Goal: Task Accomplishment & Management: Complete application form

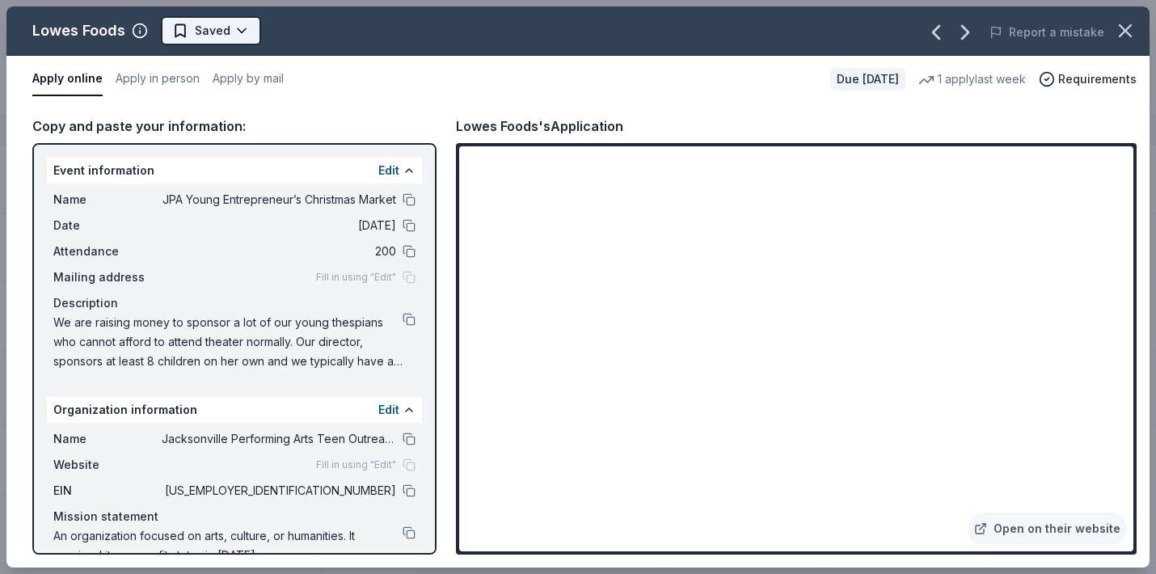
click at [237, 31] on html "JPA Young Entrepreneur’s Christmas Market Track · 35 Discover Pro trial ends on…" at bounding box center [578, 287] width 1156 height 574
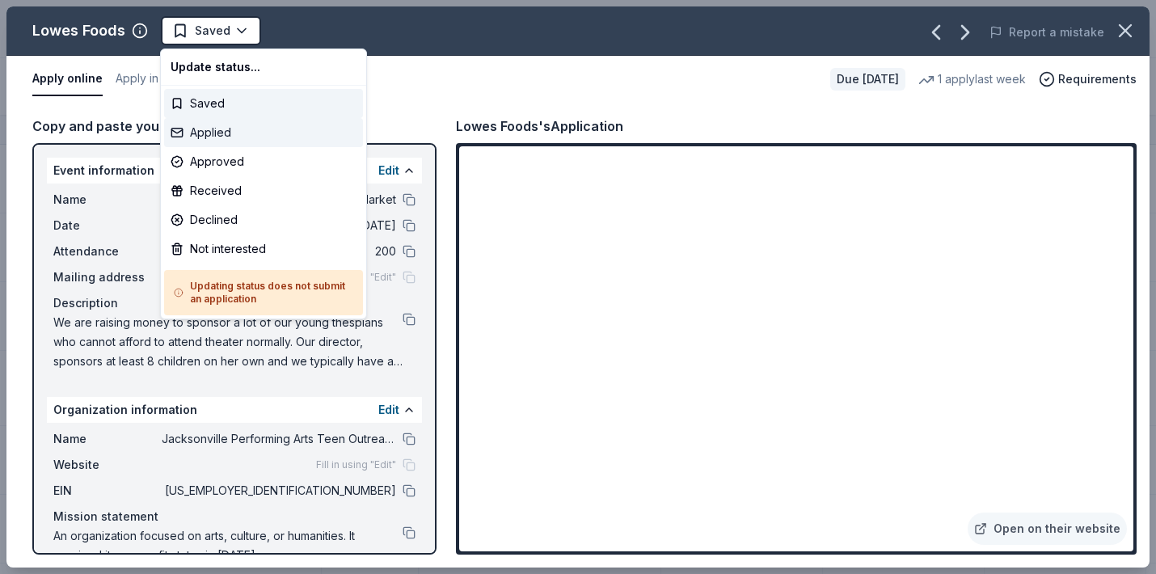
click at [226, 141] on div "Applied" at bounding box center [263, 132] width 199 height 29
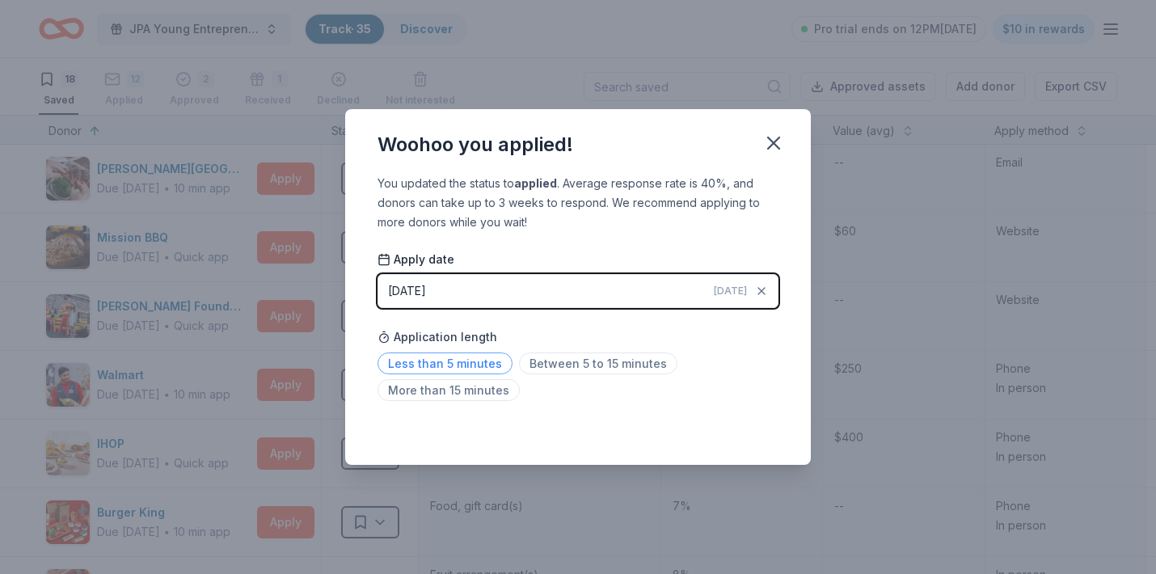
click at [464, 363] on span "Less than 5 minutes" at bounding box center [445, 364] width 135 height 22
click at [779, 151] on icon "button" at bounding box center [774, 143] width 23 height 23
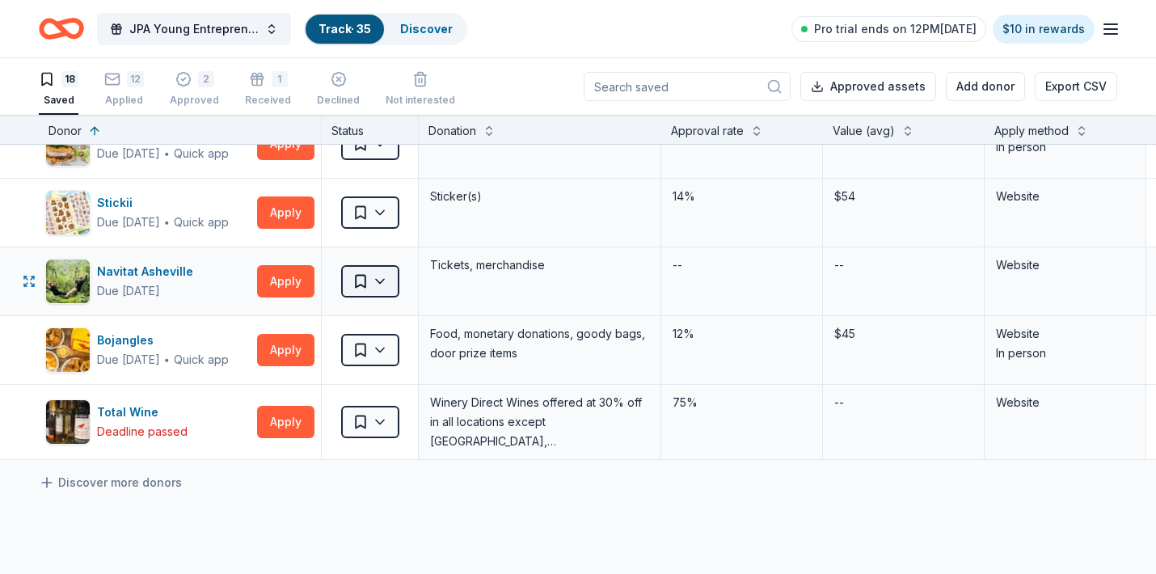
scroll to position [929, 0]
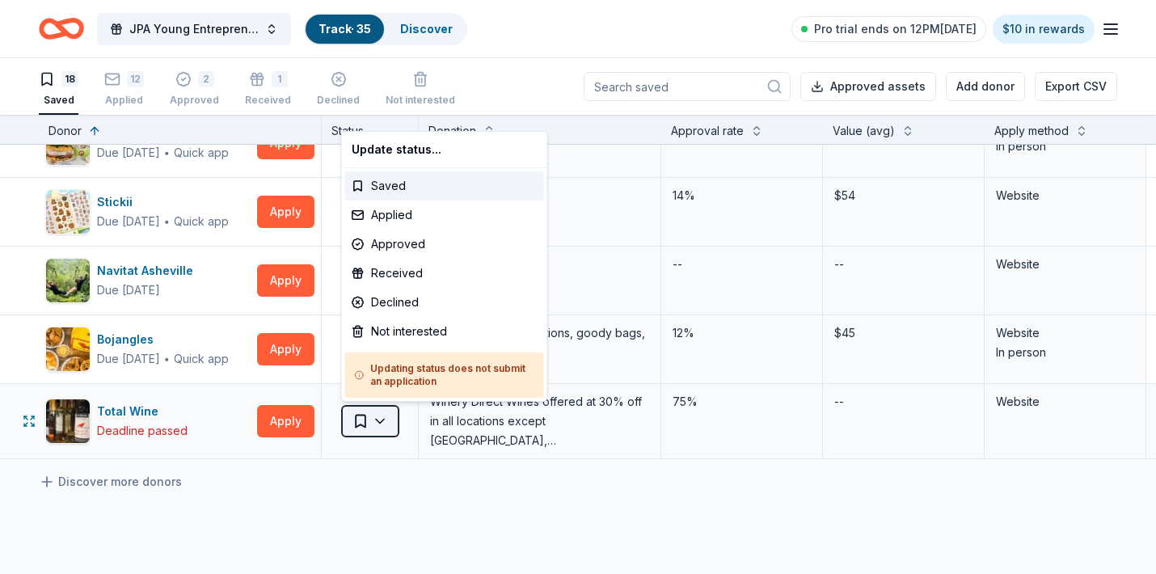
click at [378, 421] on html "JPA Young Entrepreneur’s Christmas Market Track · 35 Discover Pro trial ends on…" at bounding box center [578, 287] width 1156 height 574
click at [395, 334] on div "Not interested" at bounding box center [444, 331] width 199 height 29
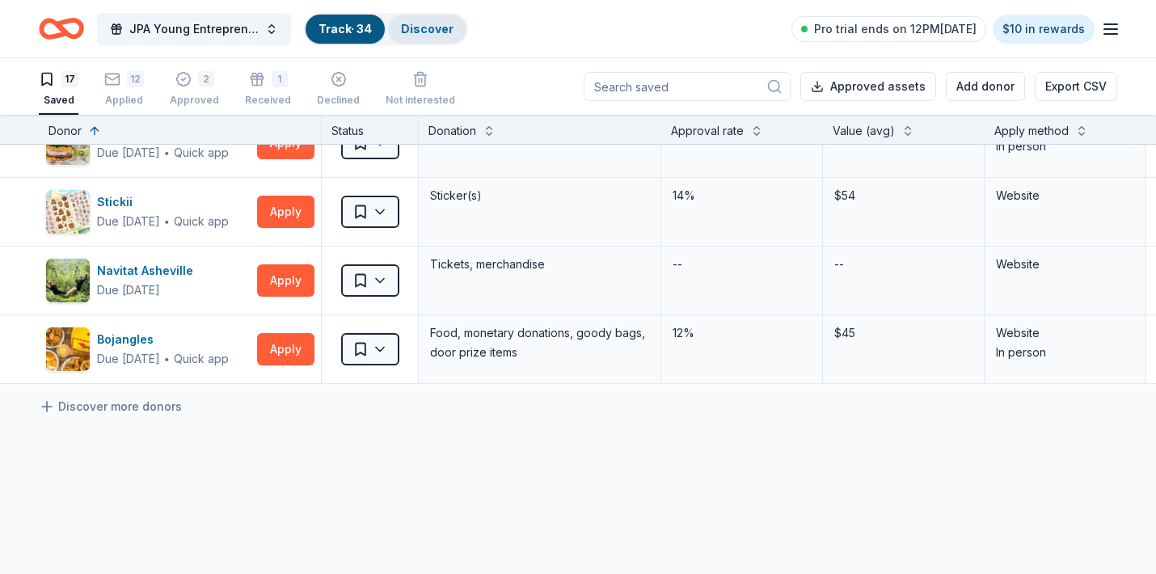
click at [422, 28] on link "Discover" at bounding box center [427, 29] width 53 height 14
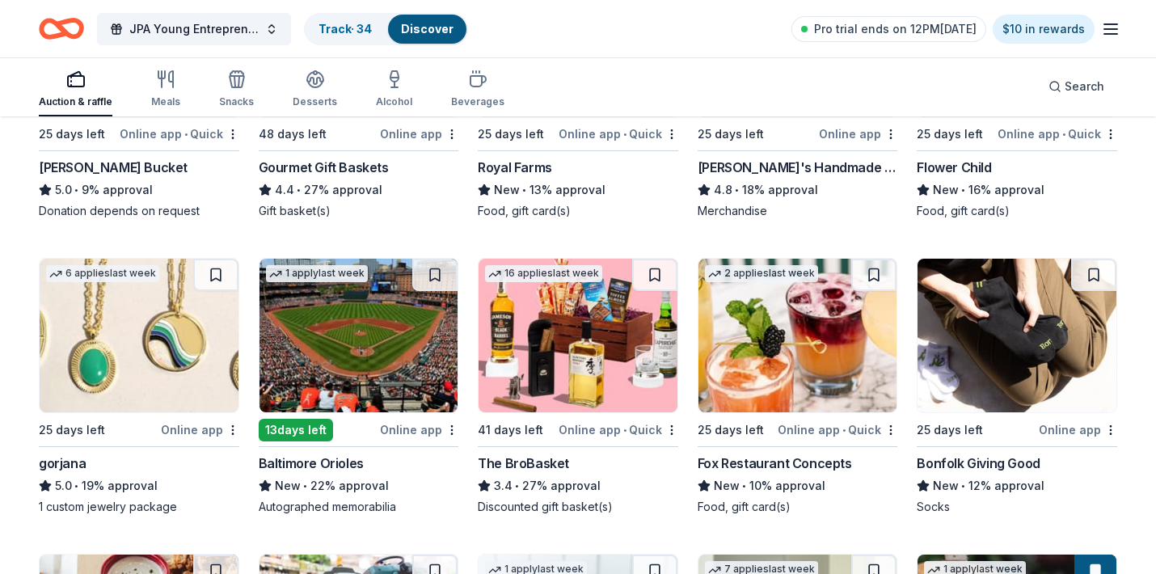
scroll to position [3113, 0]
click at [67, 460] on div "gorjana" at bounding box center [62, 462] width 47 height 19
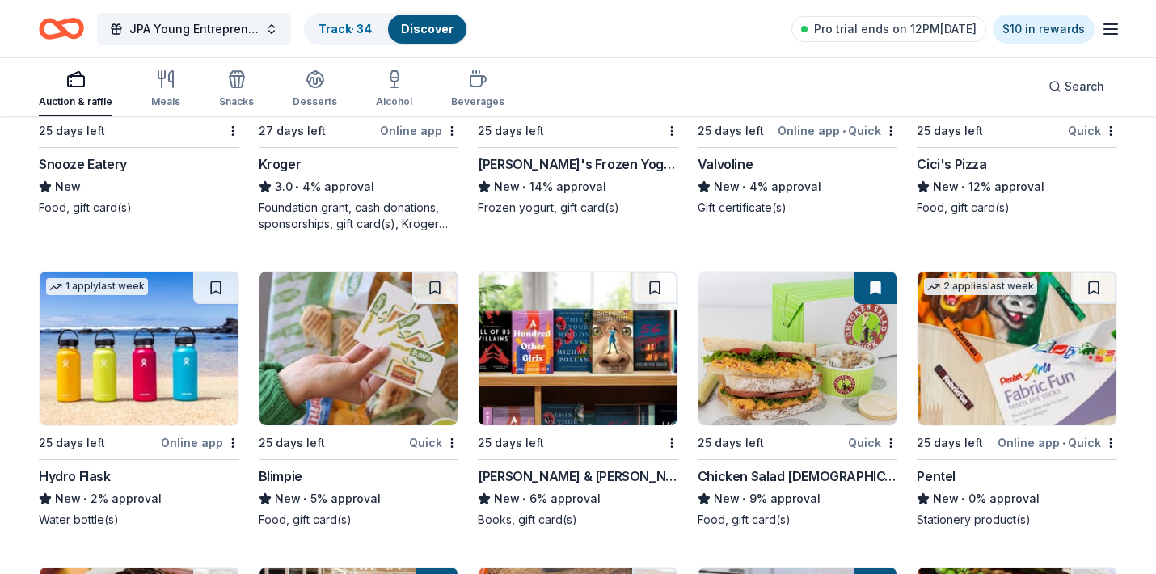
scroll to position [6223, 0]
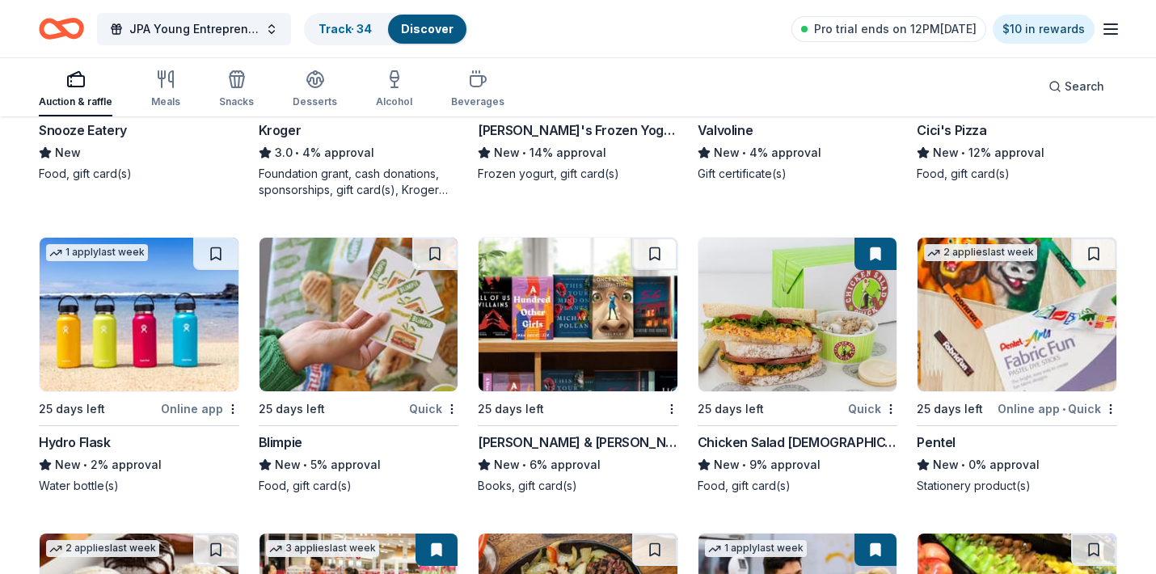
click at [557, 437] on div "Barnes & Noble" at bounding box center [578, 442] width 201 height 19
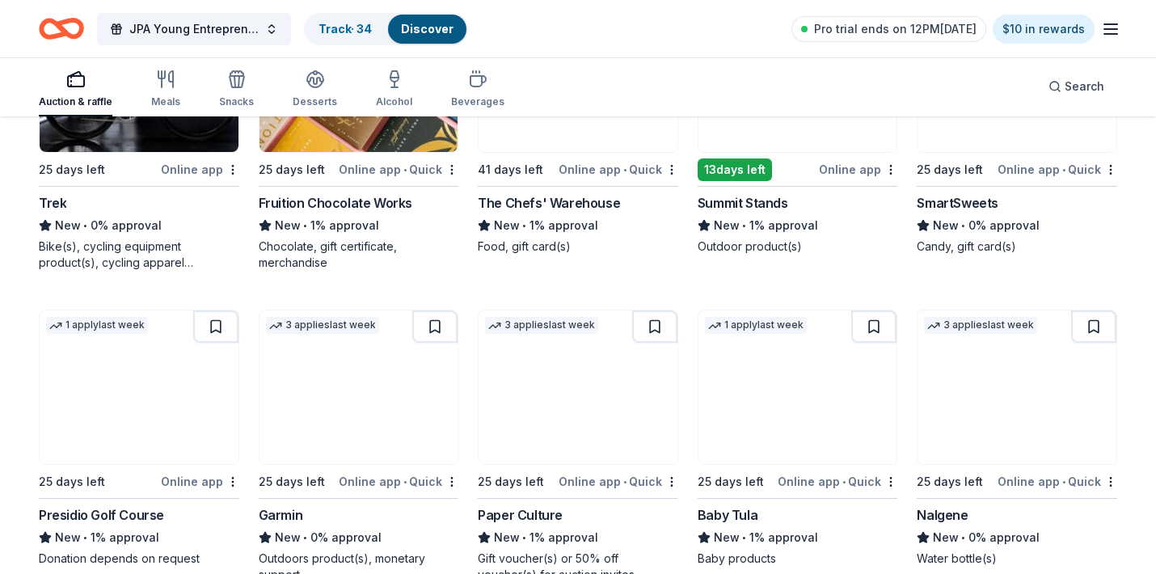
scroll to position [9411, 0]
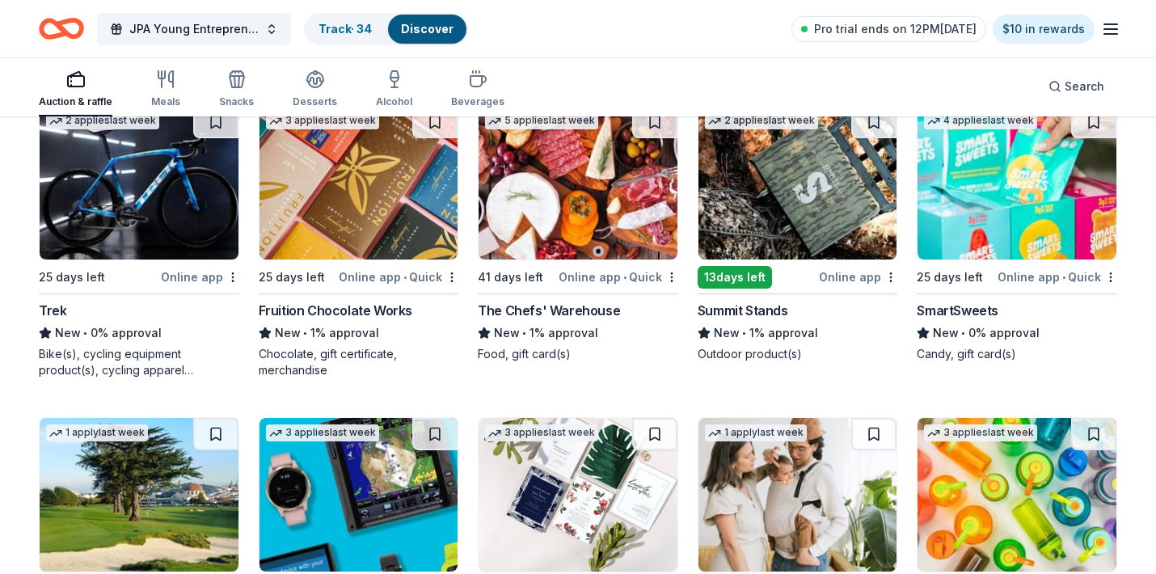
click at [950, 306] on div "SmartSweets" at bounding box center [958, 310] width 82 height 19
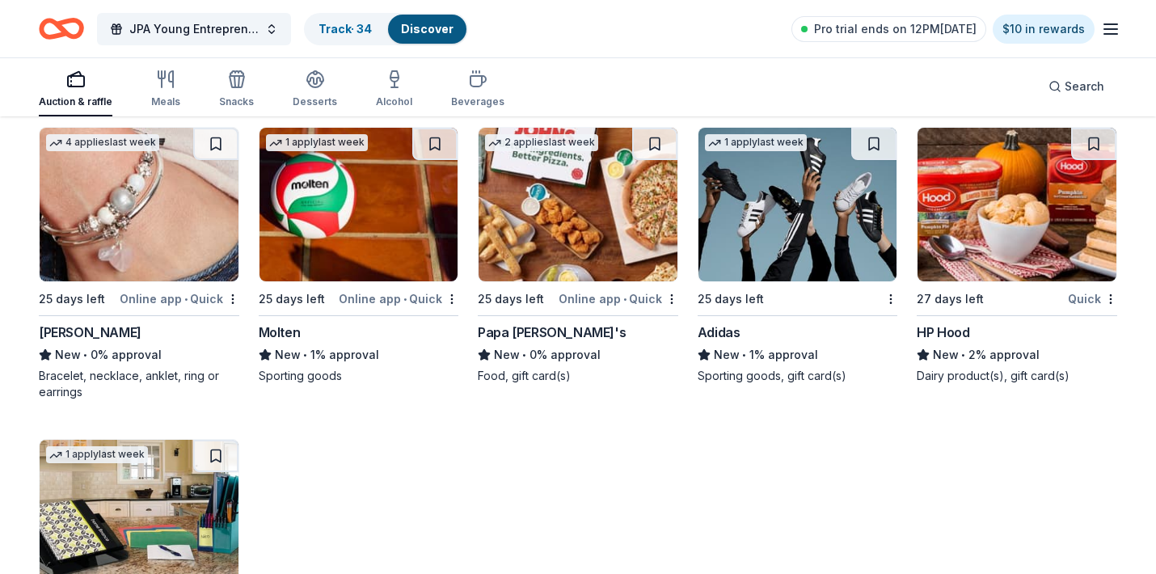
scroll to position [11244, 0]
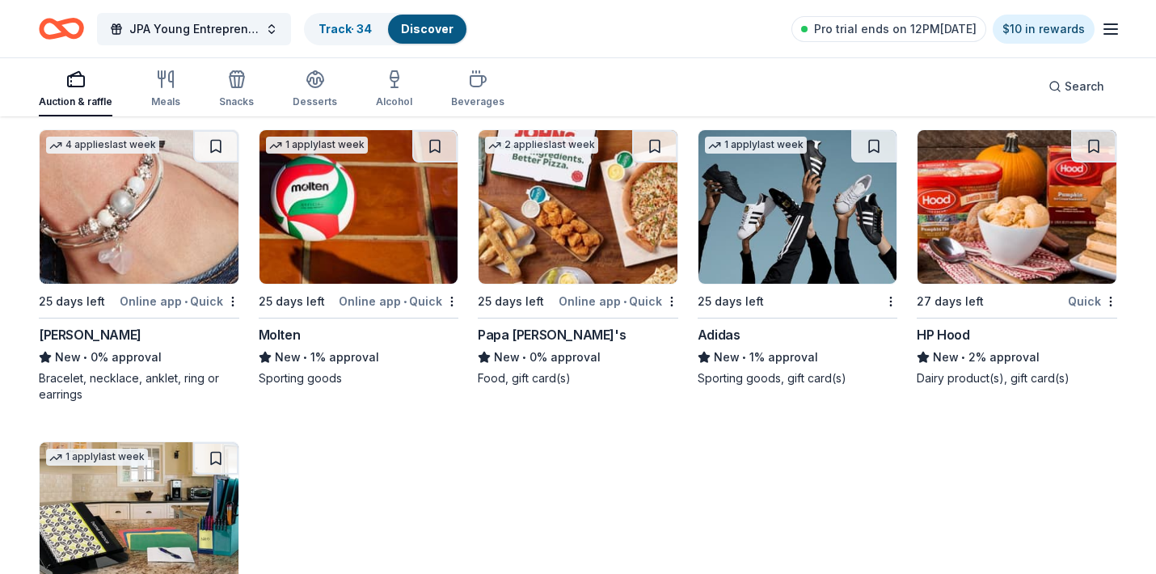
click at [95, 325] on div "[PERSON_NAME]" at bounding box center [90, 334] width 103 height 19
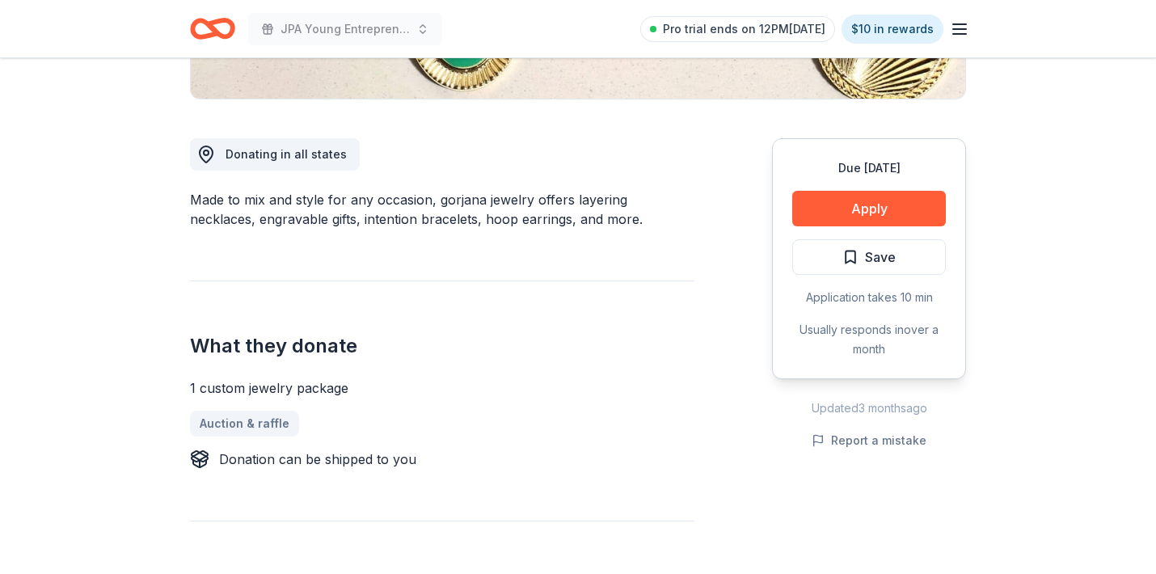
scroll to position [397, 0]
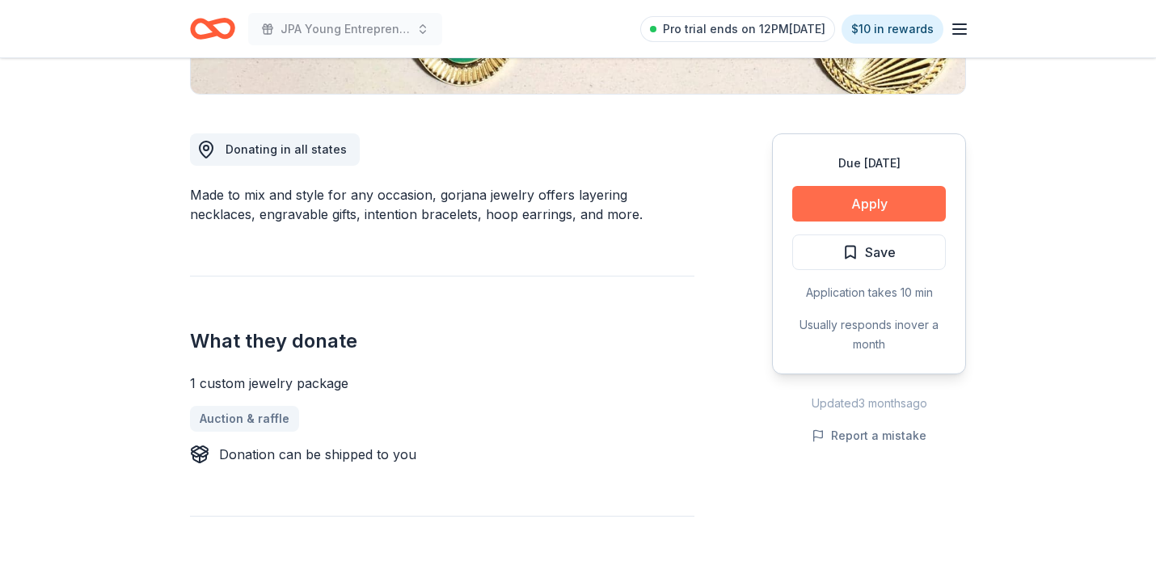
click at [890, 204] on button "Apply" at bounding box center [870, 204] width 154 height 36
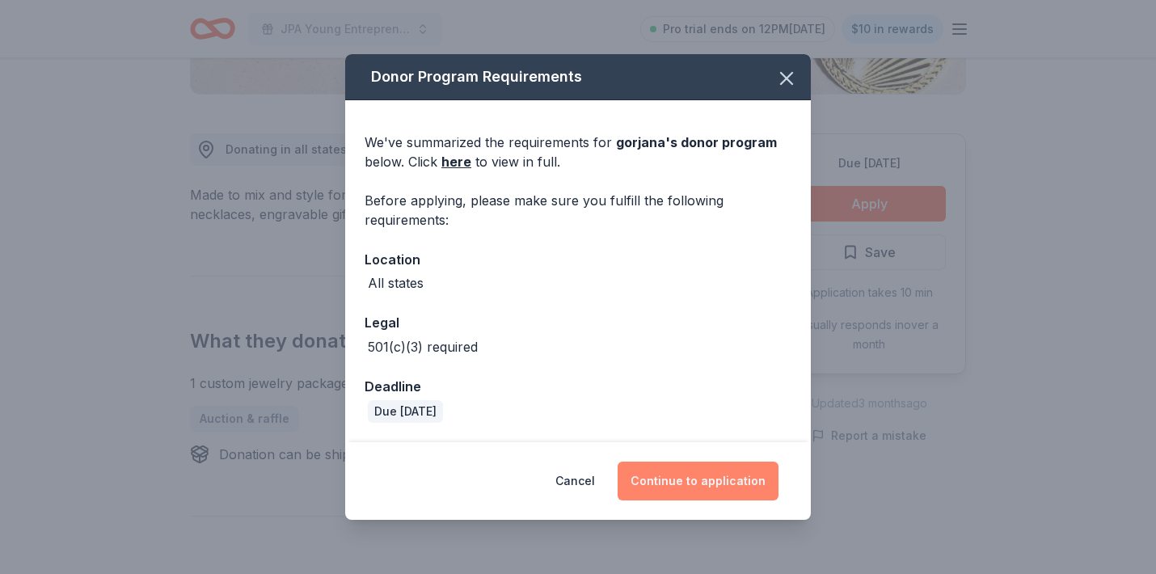
click at [712, 478] on button "Continue to application" at bounding box center [698, 481] width 161 height 39
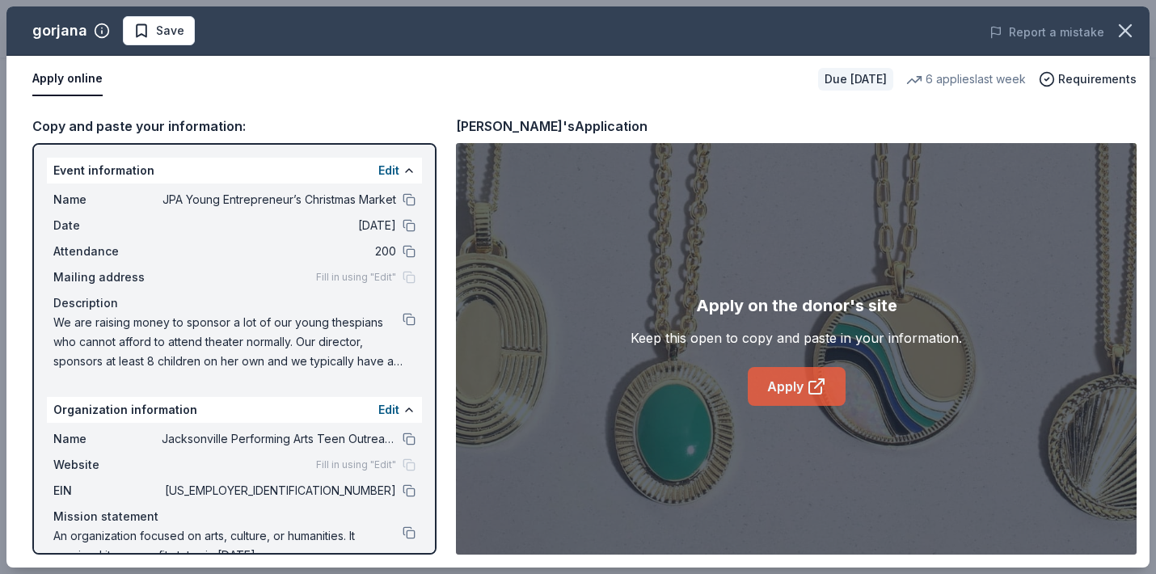
click at [809, 378] on icon at bounding box center [816, 386] width 19 height 19
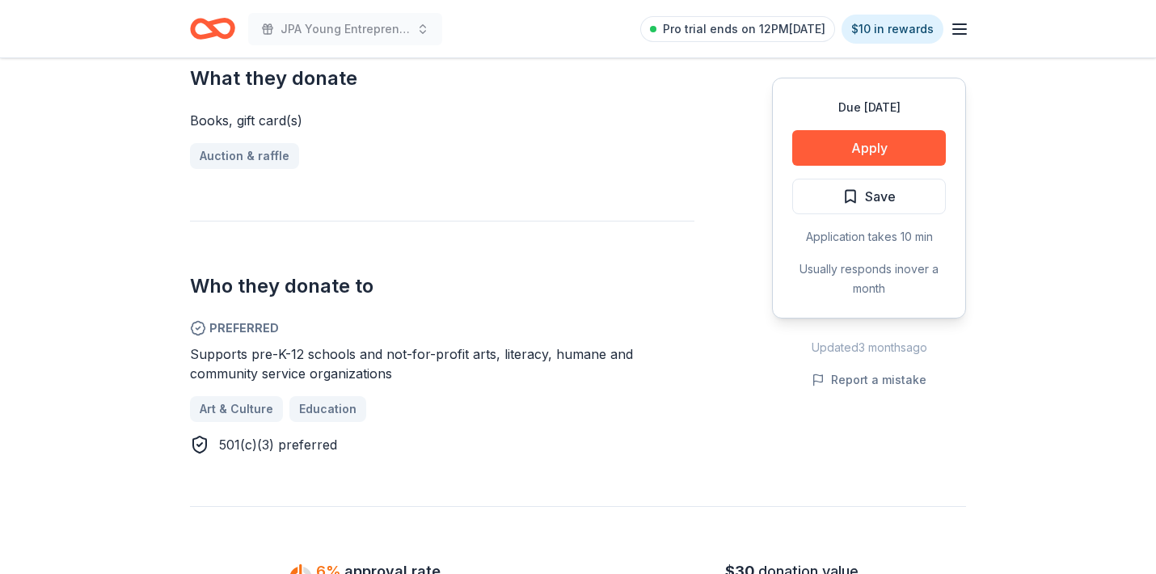
scroll to position [684, 0]
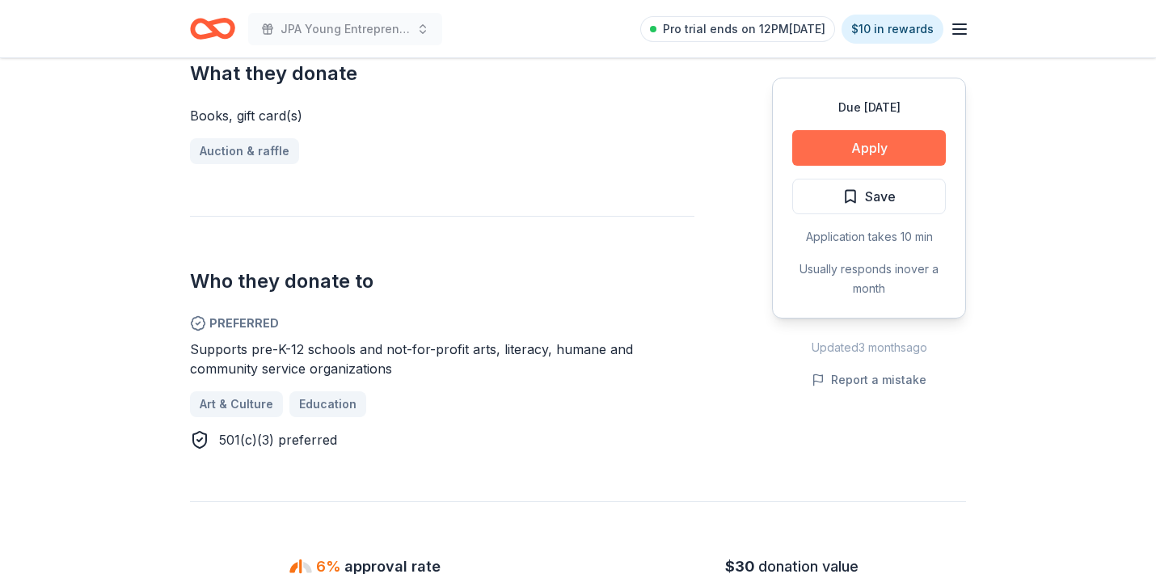
click at [874, 153] on button "Apply" at bounding box center [870, 148] width 154 height 36
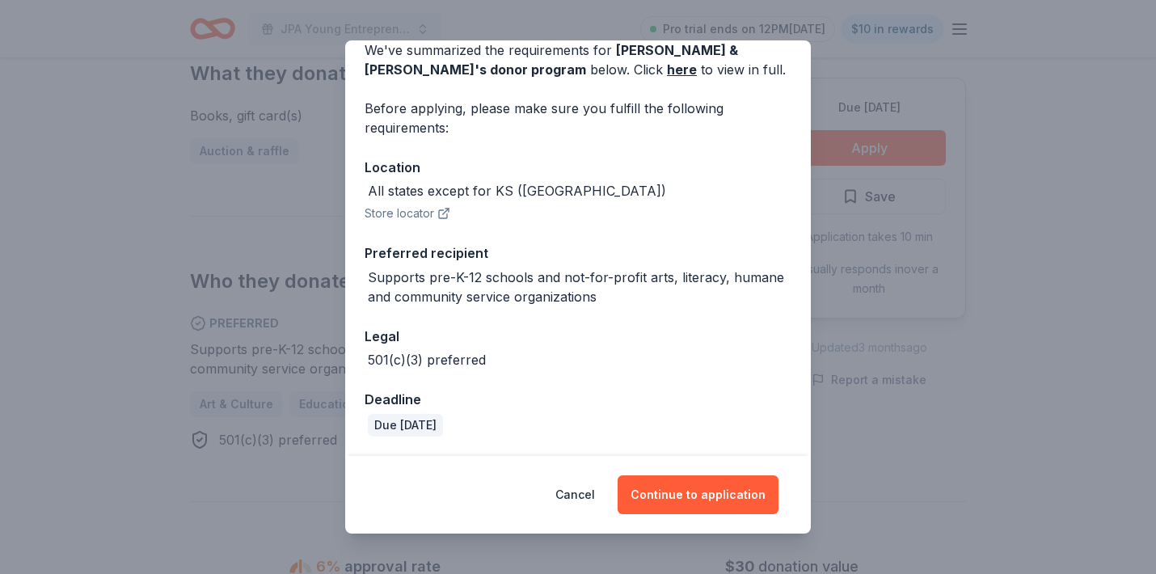
scroll to position [77, 0]
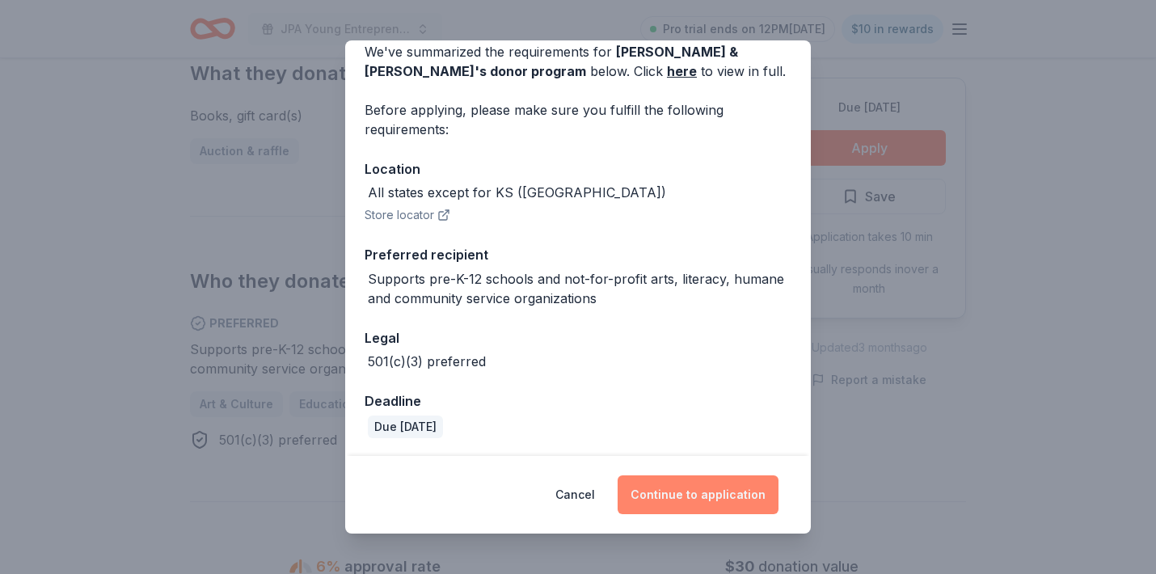
click at [732, 482] on button "Continue to application" at bounding box center [698, 495] width 161 height 39
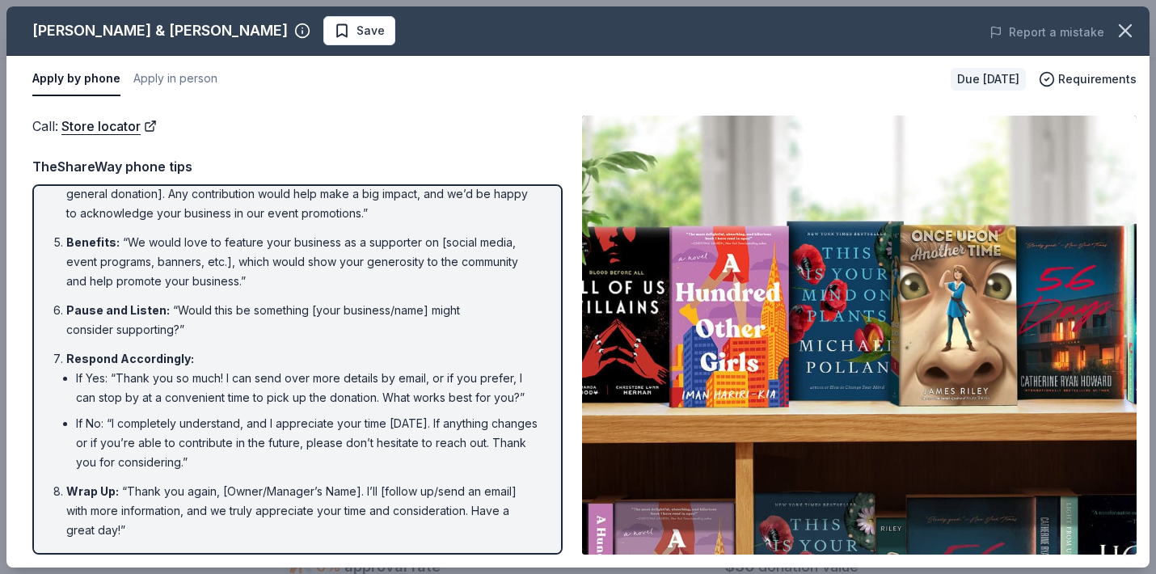
scroll to position [237, 0]
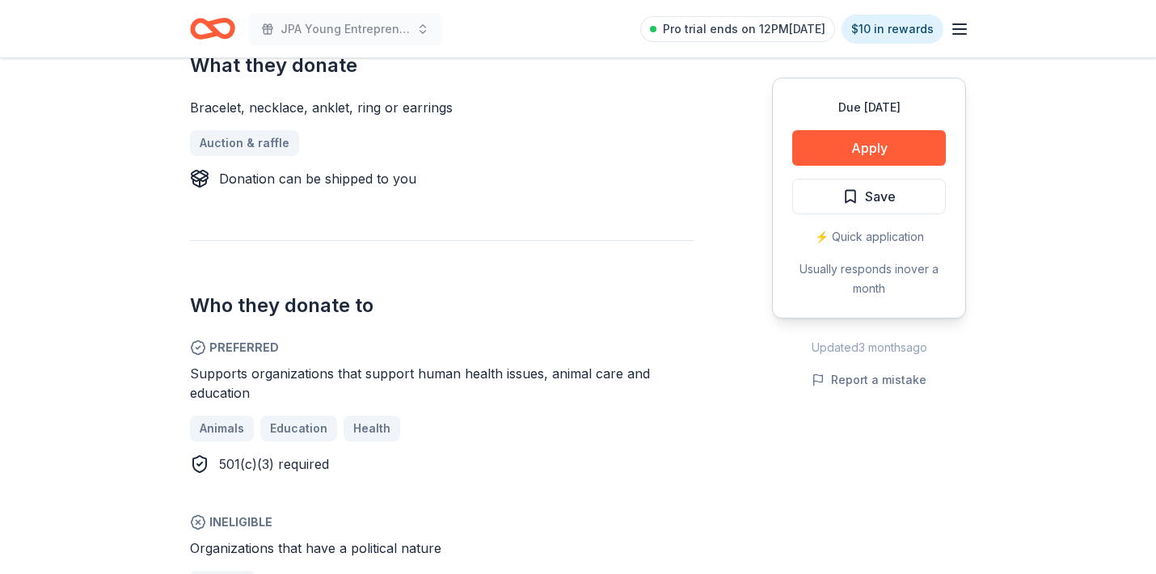
scroll to position [674, 0]
click at [892, 145] on button "Apply" at bounding box center [870, 148] width 154 height 36
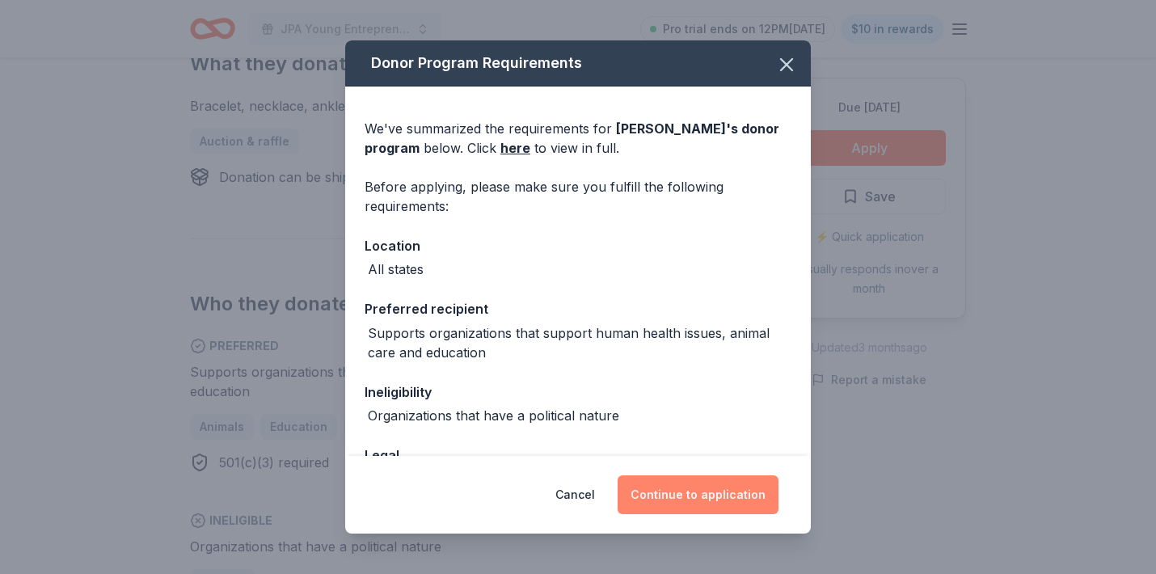
click at [743, 485] on button "Continue to application" at bounding box center [698, 495] width 161 height 39
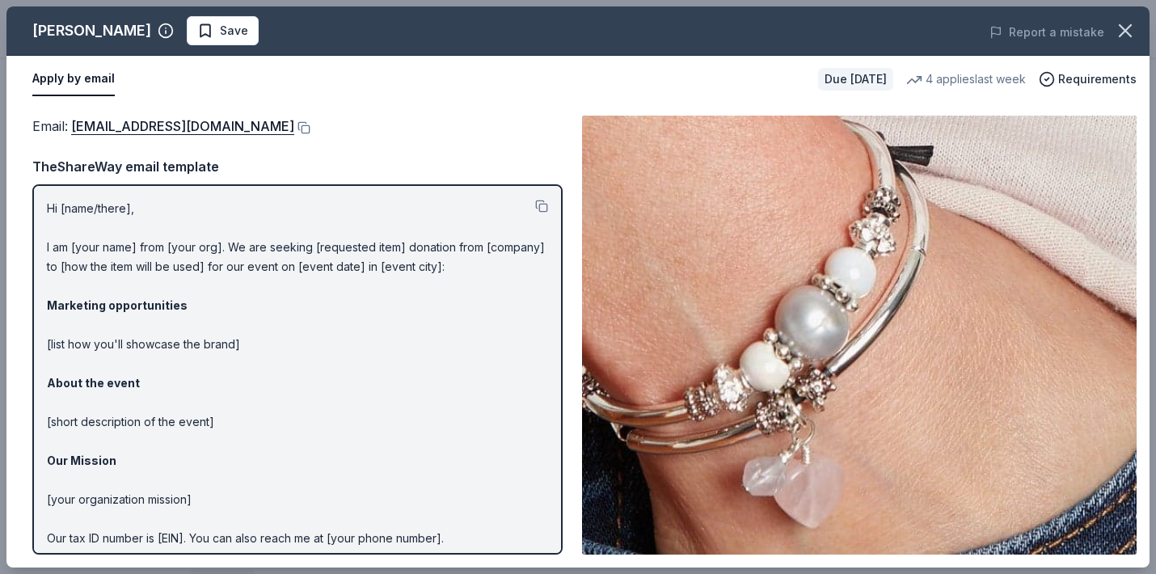
scroll to position [0, 0]
click at [543, 206] on button at bounding box center [541, 206] width 13 height 13
click at [294, 127] on button at bounding box center [302, 127] width 16 height 13
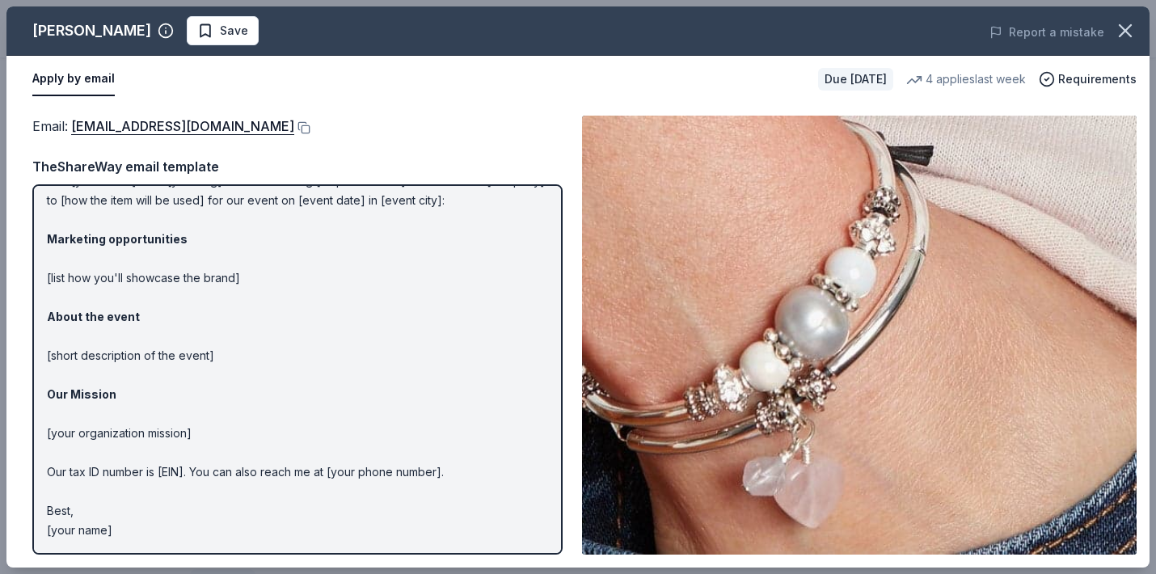
scroll to position [66, 0]
click at [197, 27] on span "Save" at bounding box center [222, 30] width 51 height 19
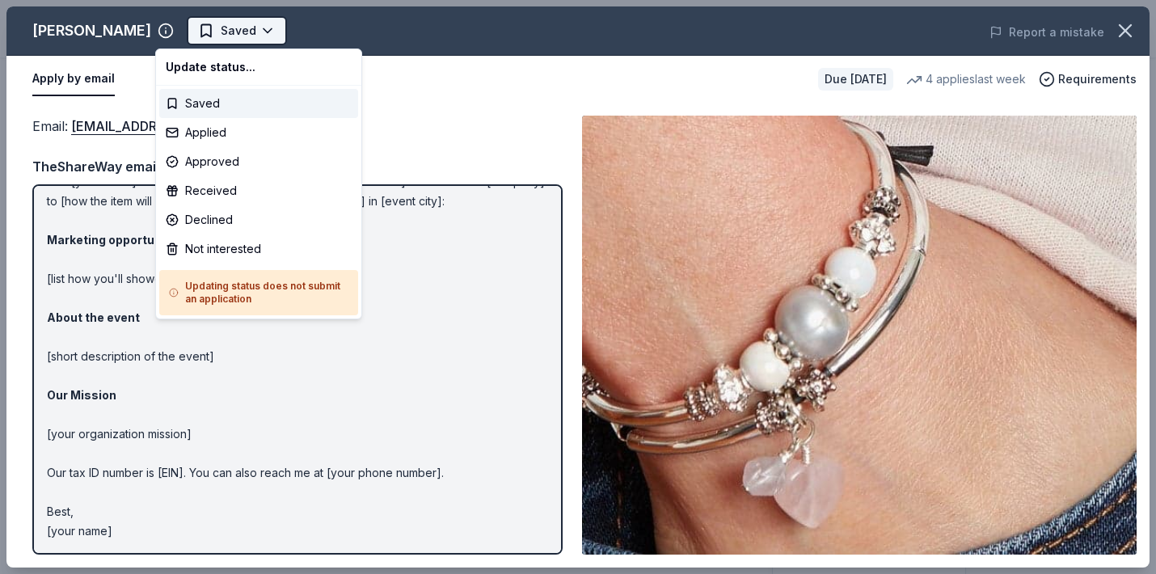
scroll to position [0, 0]
click at [218, 35] on html "JPA Young Entrepreneur’s Christmas Market Pro trial ends on 12PM[DATE] $10 in r…" at bounding box center [578, 287] width 1156 height 574
click at [203, 126] on div "Applied" at bounding box center [258, 132] width 199 height 29
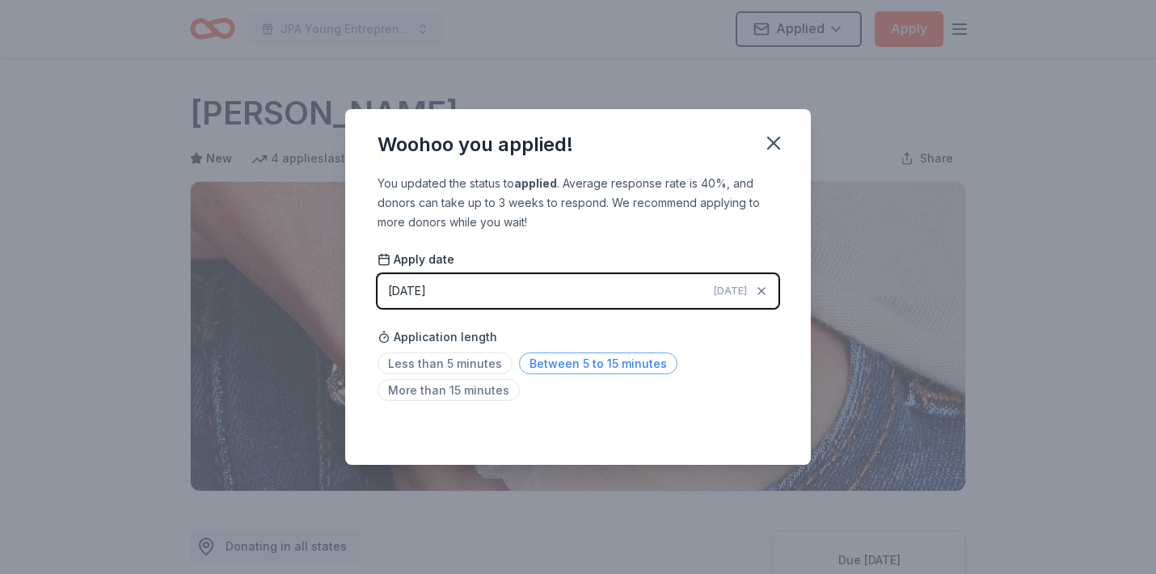
click at [555, 361] on span "Between 5 to 15 minutes" at bounding box center [598, 364] width 159 height 22
click at [776, 143] on icon "button" at bounding box center [774, 143] width 23 height 23
